Goal: Check status

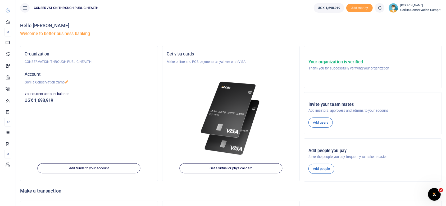
click at [0, 0] on span "Dashboard" at bounding box center [0, 0] width 0 height 0
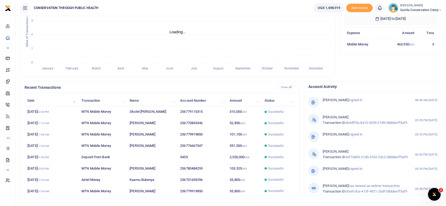
scroll to position [109, 0]
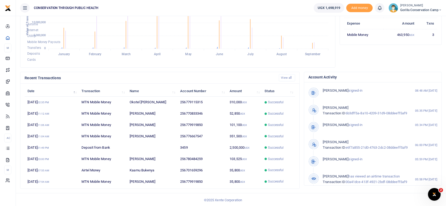
click at [43, 103] on td "[DATE] 02:35 PM" at bounding box center [52, 102] width 54 height 11
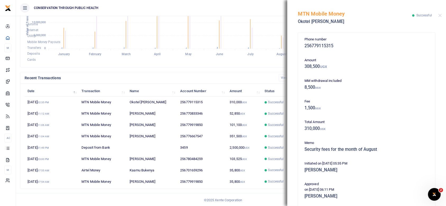
click at [440, 16] on button "Close" at bounding box center [439, 15] width 3 height 3
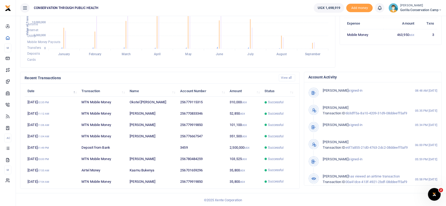
click at [287, 77] on link "View all" at bounding box center [287, 77] width 17 height 7
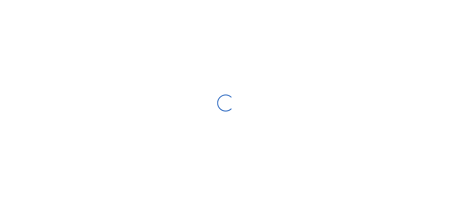
select select
type input "08/23/2025 - 09/21/2025"
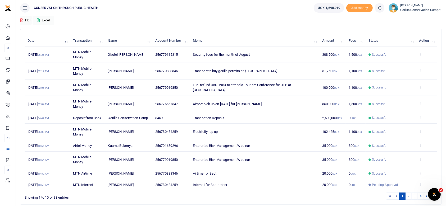
scroll to position [67, 0]
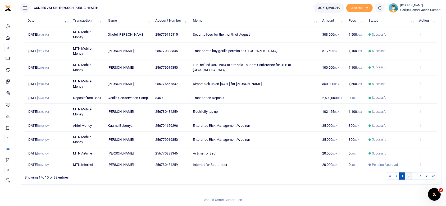
click at [409, 174] on link "2" at bounding box center [408, 176] width 6 height 7
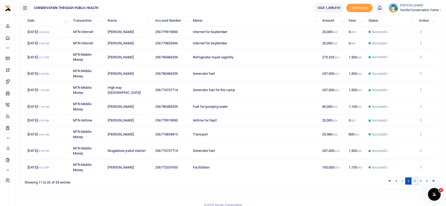
click at [413, 182] on link "3" at bounding box center [414, 181] width 6 height 7
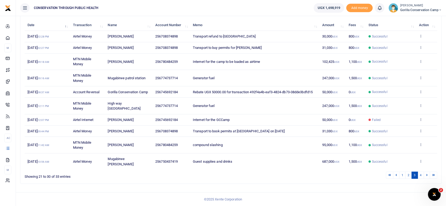
scroll to position [57, 0]
